Goal: Task Accomplishment & Management: Manage account settings

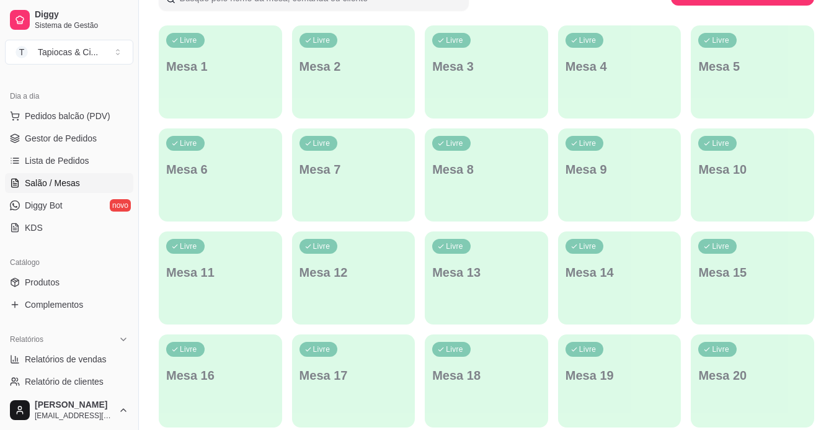
scroll to position [248, 0]
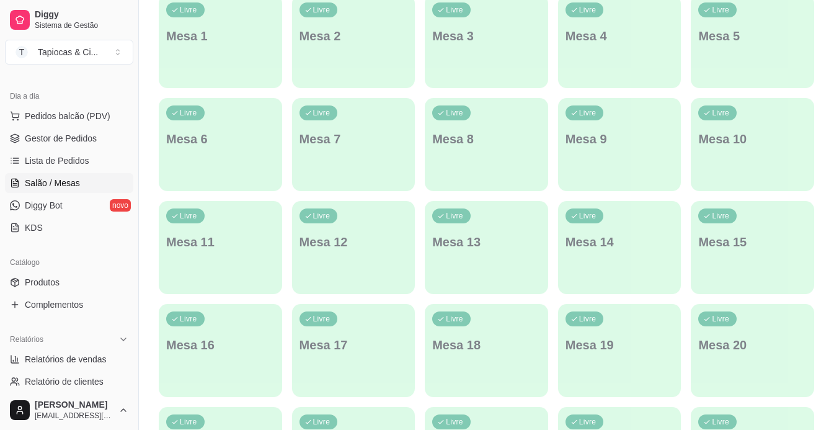
click at [190, 73] on div "button" at bounding box center [220, 80] width 123 height 15
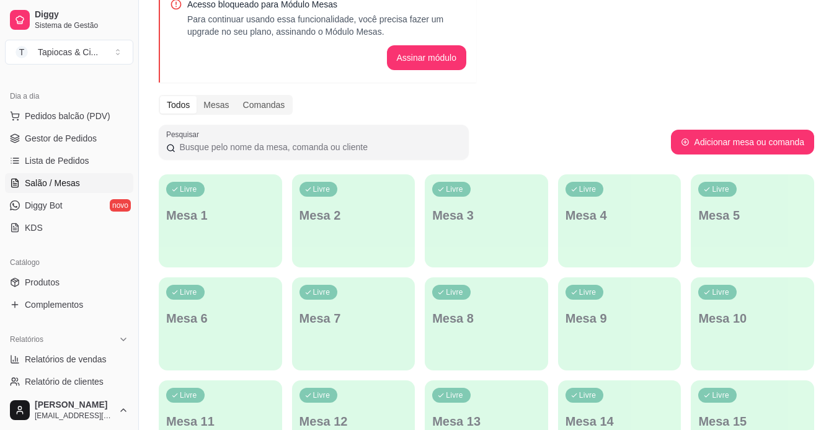
scroll to position [62, 0]
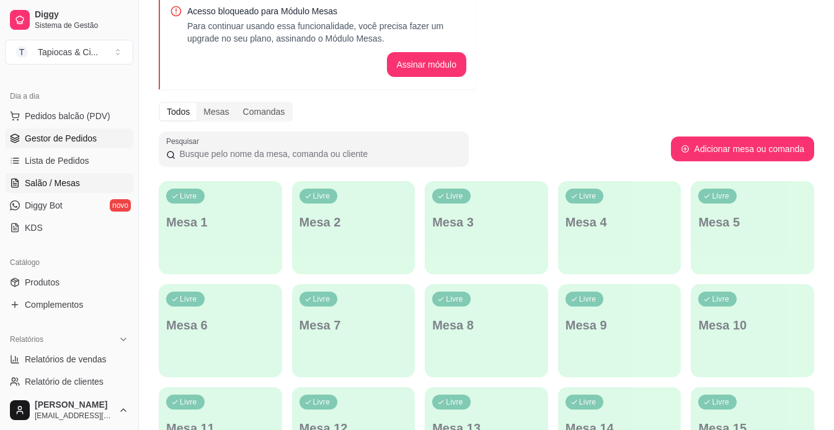
click at [68, 136] on span "Gestor de Pedidos" at bounding box center [61, 138] width 72 height 12
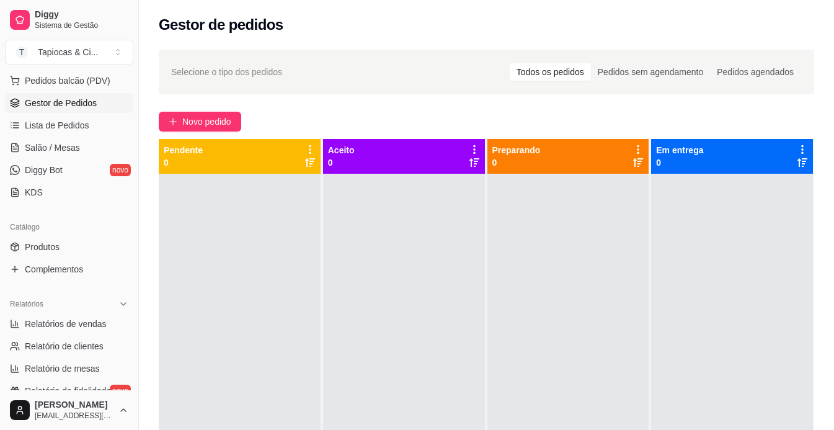
scroll to position [124, 0]
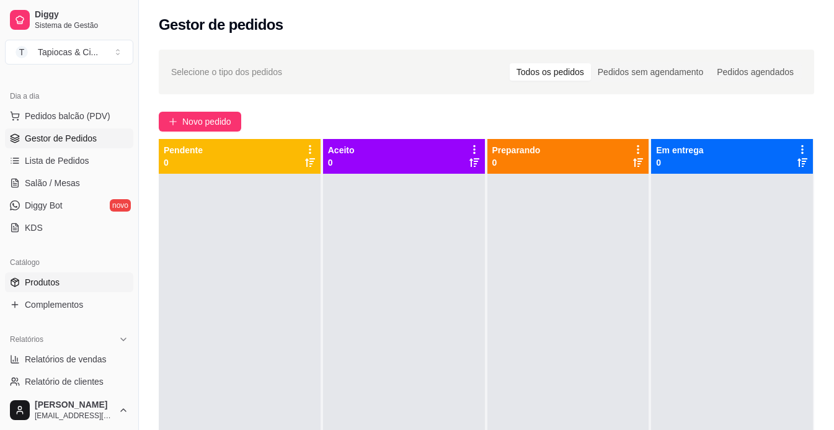
click at [53, 280] on span "Produtos" at bounding box center [42, 282] width 35 height 12
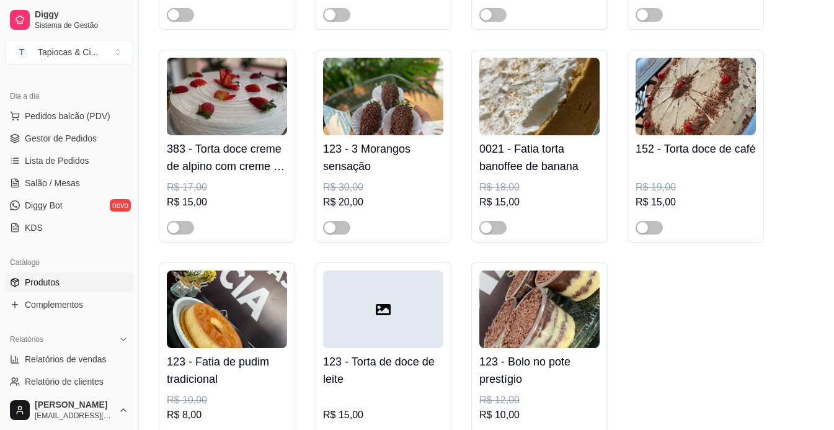
scroll to position [8556, 0]
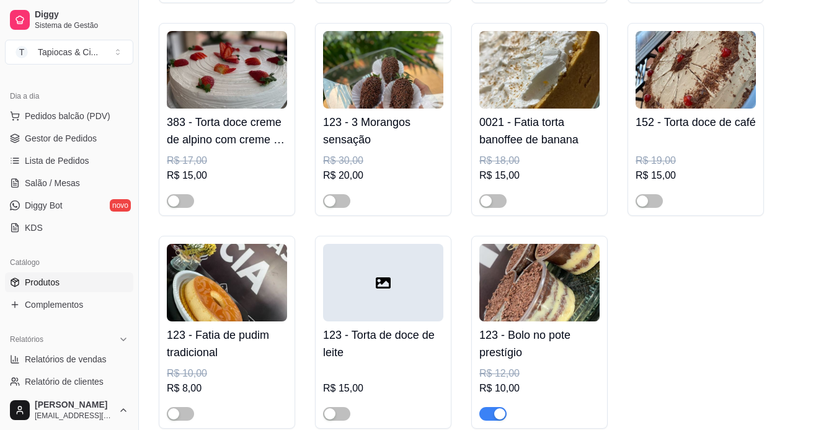
click at [531, 326] on h4 "123 - Bolo no pote prestígio" at bounding box center [539, 343] width 120 height 35
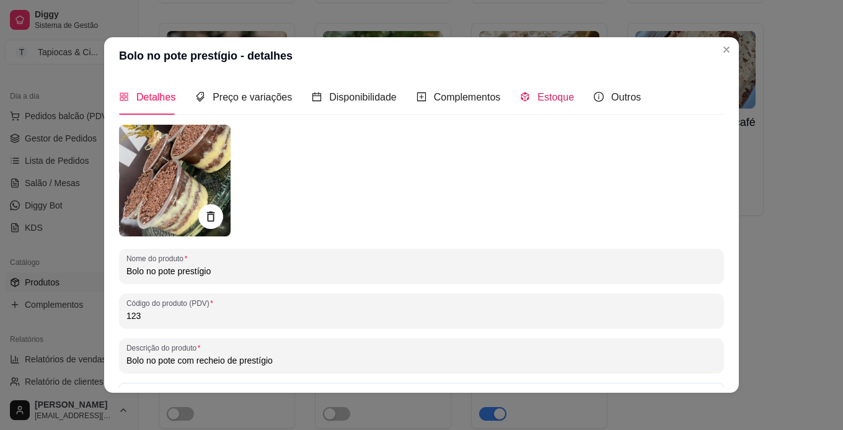
click at [520, 92] on span at bounding box center [525, 97] width 10 height 11
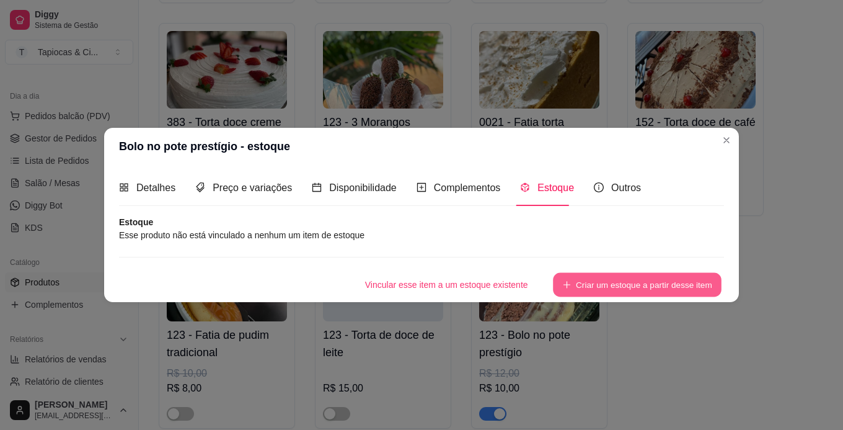
click at [587, 279] on button "Criar um estoque a partir desse item" at bounding box center [637, 284] width 169 height 24
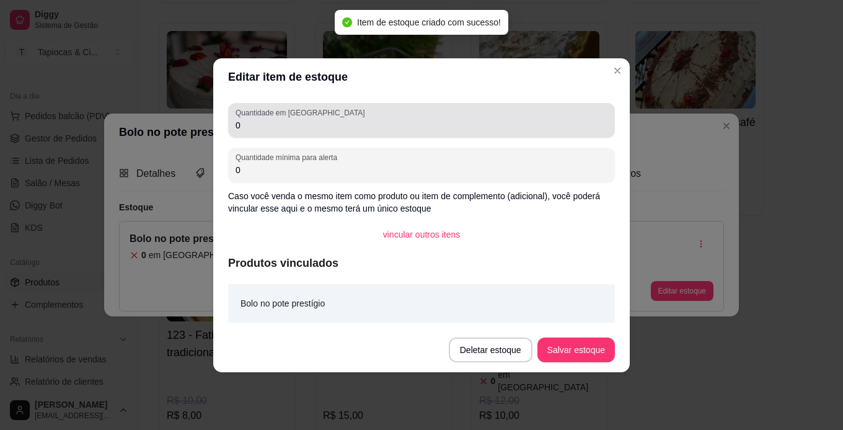
click at [274, 128] on input "0" at bounding box center [422, 125] width 372 height 12
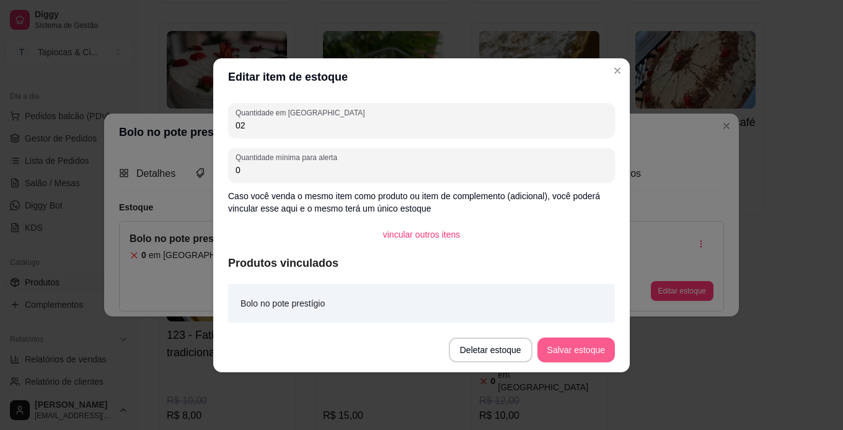
type input "02"
click at [598, 351] on button "Salvar estoque" at bounding box center [576, 349] width 76 height 24
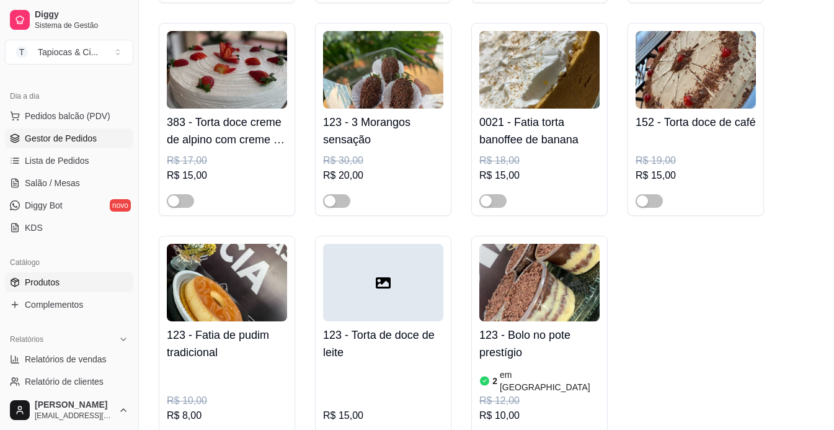
click at [110, 133] on link "Gestor de Pedidos" at bounding box center [69, 138] width 128 height 20
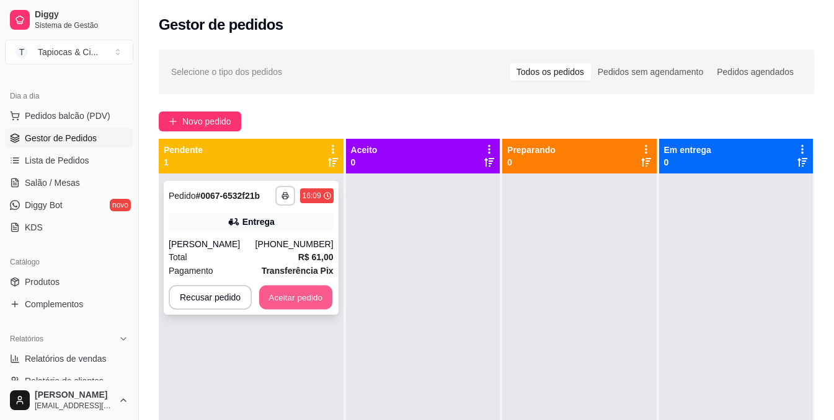
click at [318, 307] on button "Aceitar pedido" at bounding box center [295, 298] width 73 height 24
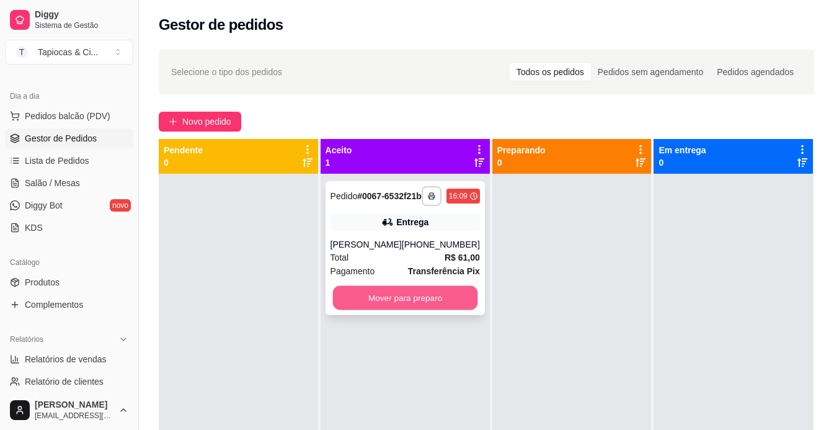
click at [431, 299] on button "Mover para preparo" at bounding box center [404, 298] width 145 height 24
